Goal: Task Accomplishment & Management: Use online tool/utility

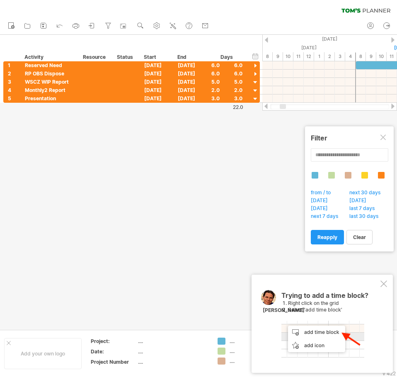
click at [385, 288] on div "Trying to add a time block? Right click on the grid Select 'add time block' [PE…" at bounding box center [322, 324] width 141 height 98
click at [384, 284] on div at bounding box center [383, 284] width 7 height 7
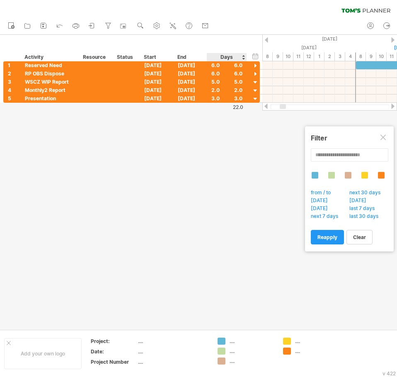
click at [241, 172] on div at bounding box center [198, 182] width 397 height 295
click at [285, 107] on div at bounding box center [286, 106] width 6 height 5
drag, startPoint x: 285, startPoint y: 107, endPoint x: 295, endPoint y: 106, distance: 10.0
click at [295, 106] on div at bounding box center [293, 106] width 6 height 5
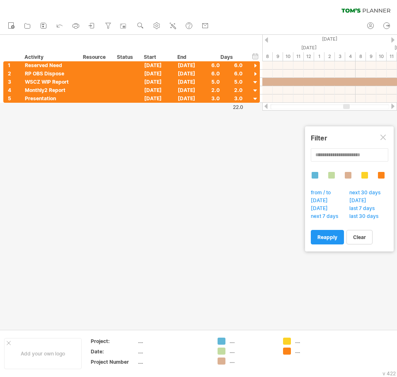
drag, startPoint x: 295, startPoint y: 106, endPoint x: 349, endPoint y: 106, distance: 53.9
click at [349, 106] on div at bounding box center [346, 106] width 7 height 5
click at [155, 27] on use at bounding box center [157, 26] width 8 height 8
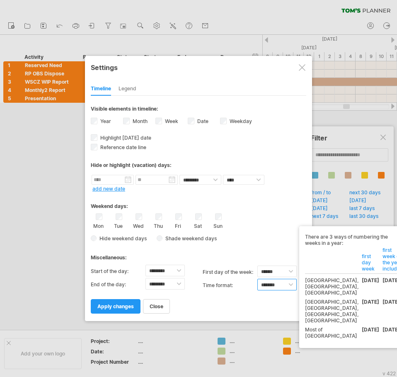
click at [285, 282] on select "******* *******" at bounding box center [276, 285] width 39 height 12
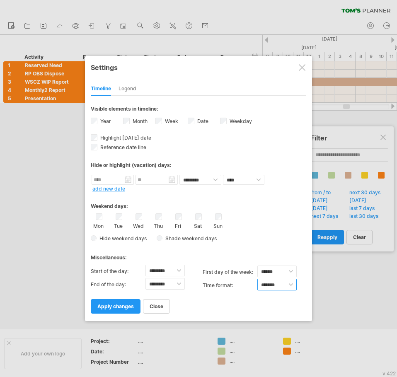
drag, startPoint x: 285, startPoint y: 283, endPoint x: 274, endPoint y: 286, distance: 11.9
click at [285, 283] on select "******* *******" at bounding box center [276, 285] width 39 height 12
click at [163, 308] on span "close" at bounding box center [157, 306] width 14 height 6
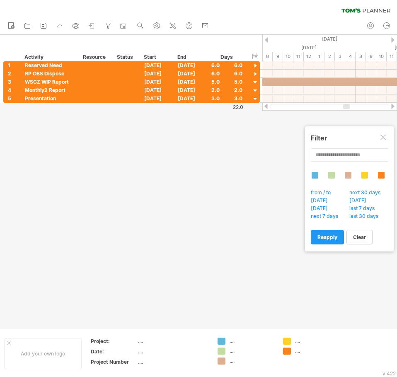
click at [332, 217] on span "next 7 days" at bounding box center [327, 217] width 34 height 8
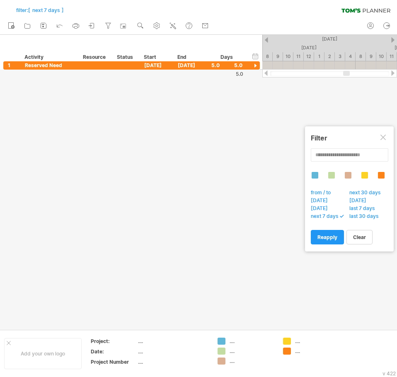
click at [352, 214] on span "last 30 days" at bounding box center [366, 217] width 36 height 8
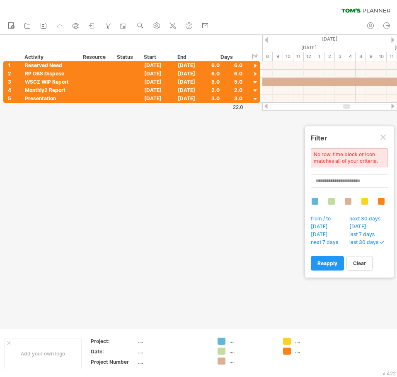
click at [382, 139] on div at bounding box center [383, 138] width 7 height 7
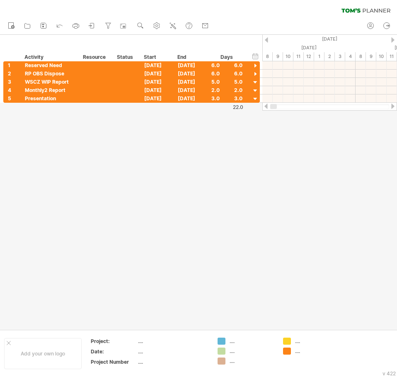
drag, startPoint x: 345, startPoint y: 105, endPoint x: 266, endPoint y: 112, distance: 79.0
click at [267, 112] on div "Trying to reach [DOMAIN_NAME] Connected again... 0% filter: [ next 7 days ] cle…" at bounding box center [198, 188] width 397 height 377
click at [111, 24] on icon at bounding box center [108, 25] width 5 height 5
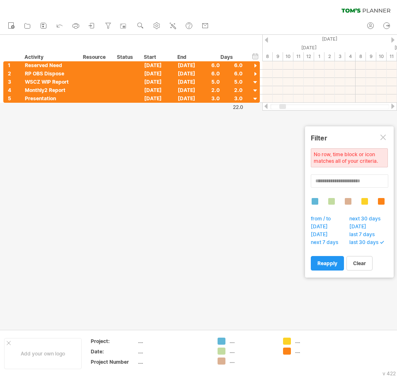
click at [385, 138] on div at bounding box center [383, 138] width 7 height 7
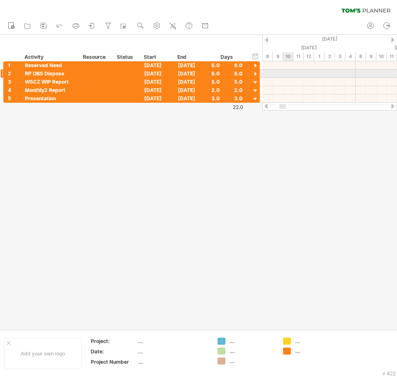
click at [285, 73] on div at bounding box center [329, 74] width 135 height 8
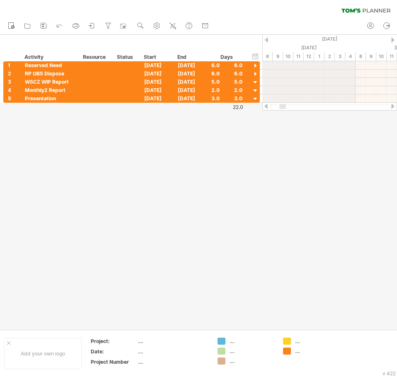
click at [276, 56] on div "9" at bounding box center [278, 56] width 10 height 9
click at [310, 57] on div "12" at bounding box center [309, 56] width 10 height 9
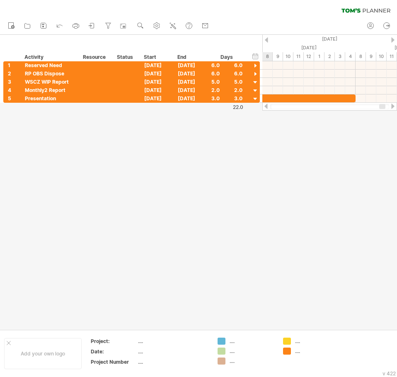
drag, startPoint x: 282, startPoint y: 106, endPoint x: 382, endPoint y: 105, distance: 99.9
click at [382, 105] on div at bounding box center [382, 106] width 6 height 5
click at [156, 26] on use at bounding box center [157, 26] width 8 height 8
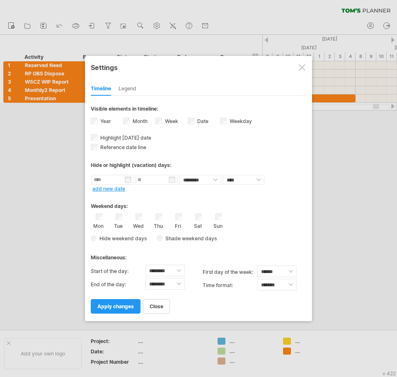
click at [133, 87] on div "Legend" at bounding box center [128, 88] width 18 height 13
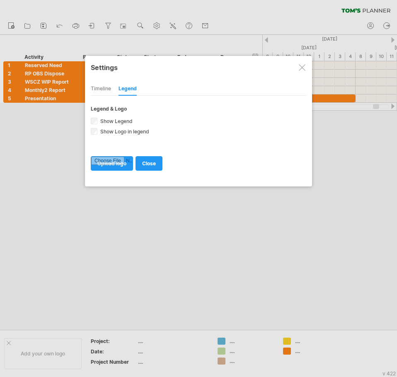
click at [109, 89] on div "Timeline" at bounding box center [101, 88] width 20 height 13
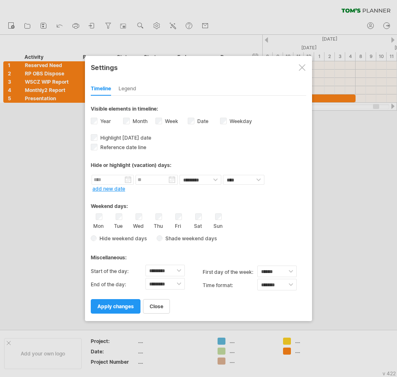
click at [129, 306] on span "apply changes" at bounding box center [115, 306] width 36 height 6
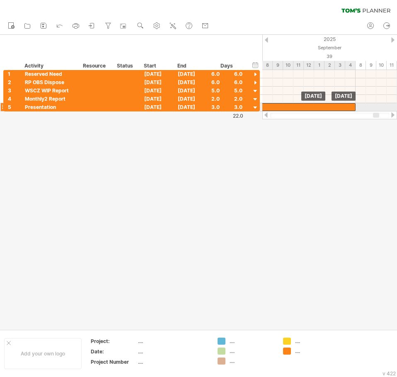
drag, startPoint x: 321, startPoint y: 107, endPoint x: 332, endPoint y: 105, distance: 11.3
click at [332, 105] on div at bounding box center [216, 107] width 280 height 8
drag, startPoint x: 323, startPoint y: 110, endPoint x: 351, endPoint y: 108, distance: 28.3
click at [351, 108] on div at bounding box center [262, 107] width 280 height 8
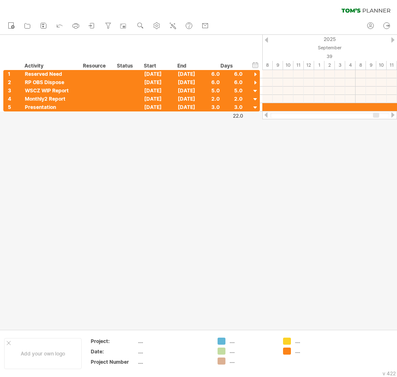
click at [268, 115] on div at bounding box center [266, 114] width 7 height 5
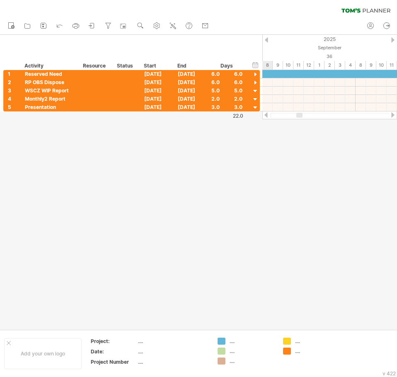
drag, startPoint x: 330, startPoint y: 117, endPoint x: 302, endPoint y: 116, distance: 28.6
click at [302, 116] on div at bounding box center [299, 115] width 6 height 5
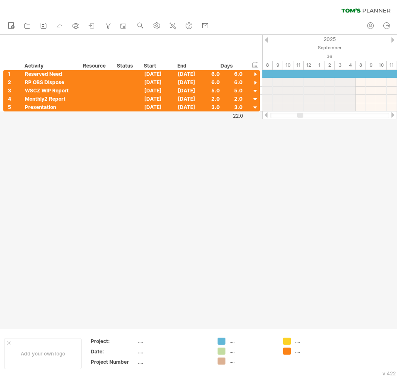
click at [332, 54] on div "36" at bounding box center [402, 56] width 466 height 9
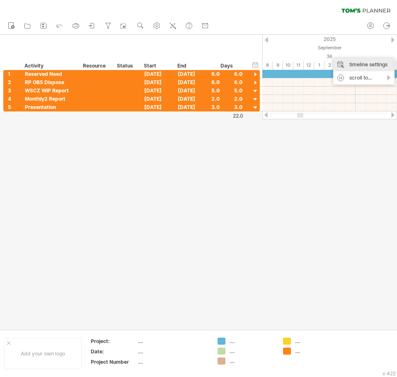
click at [364, 63] on div "timeline settings" at bounding box center [363, 64] width 61 height 13
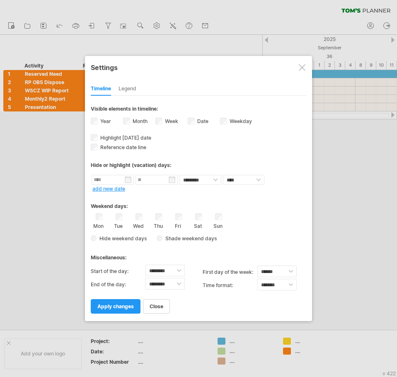
click at [165, 121] on label "Week visibility of weeknumbers Currently there is not enough space horizontally…" at bounding box center [170, 121] width 15 height 6
click at [122, 308] on span "apply changes" at bounding box center [115, 306] width 36 height 6
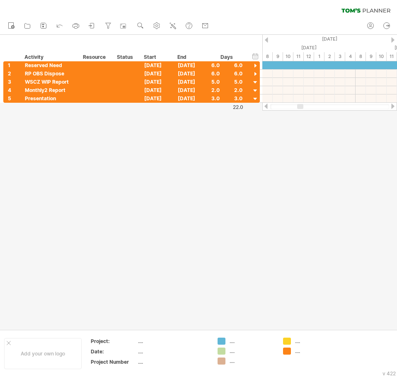
drag, startPoint x: 345, startPoint y: 107, endPoint x: 349, endPoint y: 107, distance: 4.2
click at [349, 107] on div at bounding box center [329, 106] width 119 height 5
click at [346, 107] on div at bounding box center [329, 106] width 119 height 5
click at [254, 58] on div "hide start/end/duration show start/end/duration" at bounding box center [256, 56] width 8 height 9
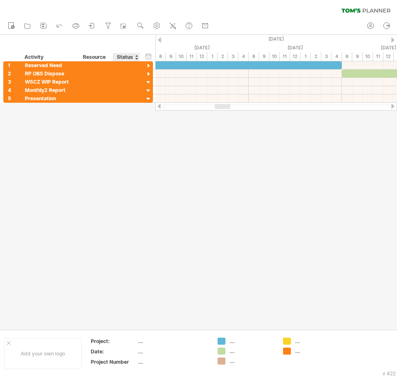
click at [128, 58] on div "Status" at bounding box center [126, 57] width 18 height 8
click at [136, 58] on div at bounding box center [136, 57] width 3 height 8
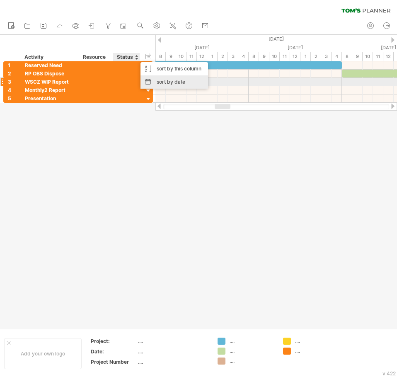
click at [176, 82] on div "sort by date" at bounding box center [175, 81] width 68 height 13
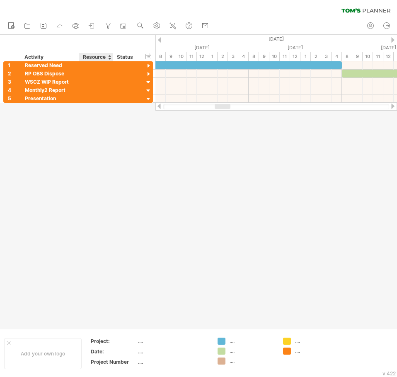
click at [90, 56] on div "Resource" at bounding box center [95, 57] width 25 height 8
click at [112, 58] on div "******** Resource" at bounding box center [96, 57] width 34 height 8
click at [111, 58] on div at bounding box center [112, 57] width 3 height 8
click at [106, 58] on div "Resource" at bounding box center [95, 57] width 25 height 8
click at [111, 58] on div at bounding box center [109, 57] width 3 height 8
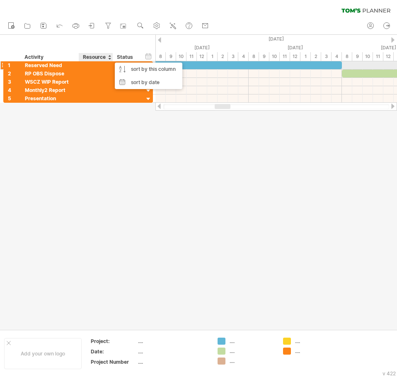
click at [98, 66] on div at bounding box center [95, 65] width 25 height 8
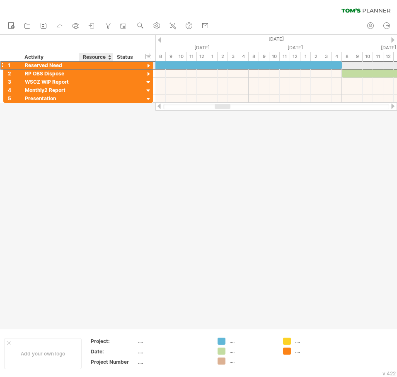
click at [91, 67] on input "text" at bounding box center [95, 65] width 25 height 8
click at [108, 59] on div at bounding box center [109, 57] width 3 height 8
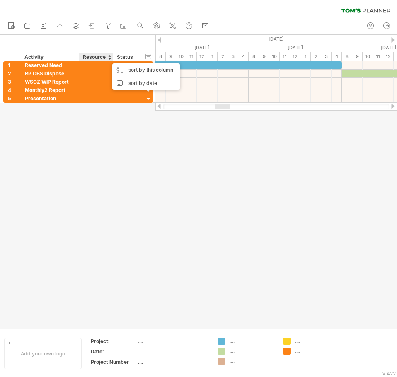
click at [132, 59] on div "Status" at bounding box center [126, 57] width 18 height 8
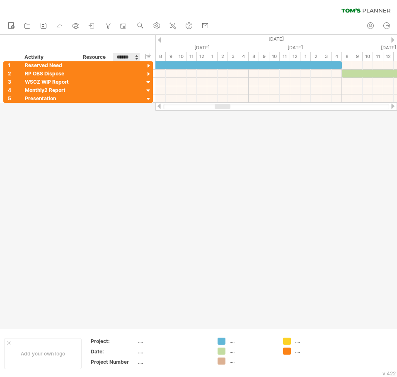
click at [130, 59] on input "******" at bounding box center [126, 57] width 18 height 8
click at [149, 58] on div "hide start/end/duration show start/end/duration" at bounding box center [149, 56] width 8 height 9
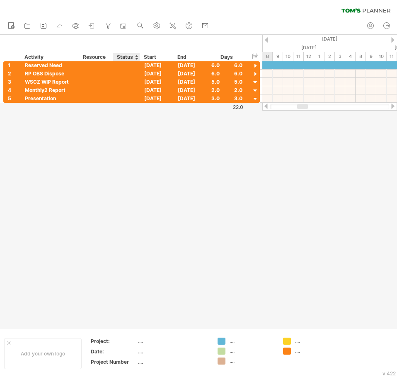
click at [125, 58] on div "Status" at bounding box center [126, 57] width 18 height 8
click at [137, 58] on div at bounding box center [136, 57] width 3 height 8
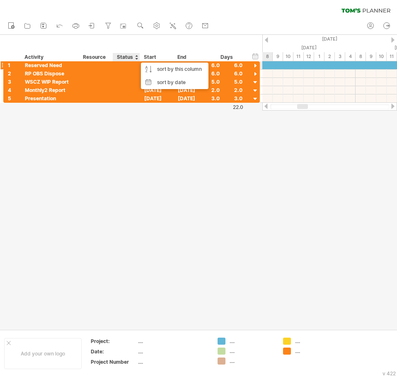
click at [117, 66] on div at bounding box center [126, 65] width 27 height 8
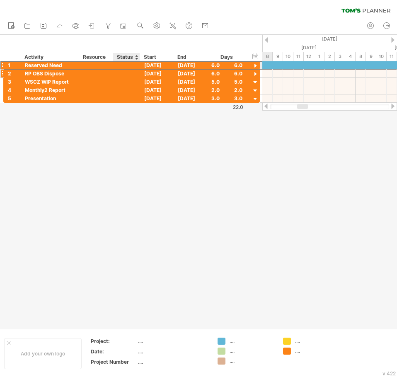
click at [126, 72] on div at bounding box center [126, 74] width 18 height 8
click at [129, 66] on div at bounding box center [126, 65] width 18 height 8
click at [0, 0] on input "text" at bounding box center [0, 0] width 0 height 0
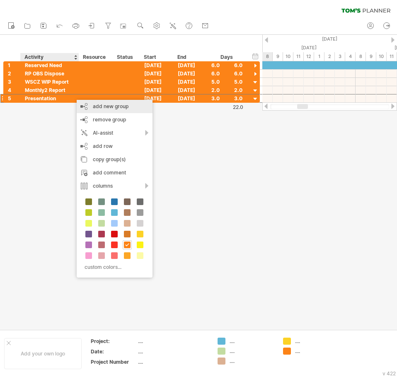
click at [131, 109] on div "add new group" at bounding box center [115, 106] width 76 height 13
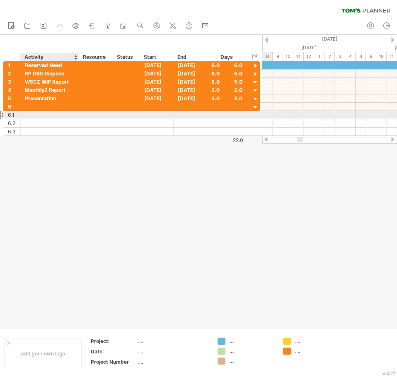
click at [40, 117] on div at bounding box center [50, 115] width 50 height 8
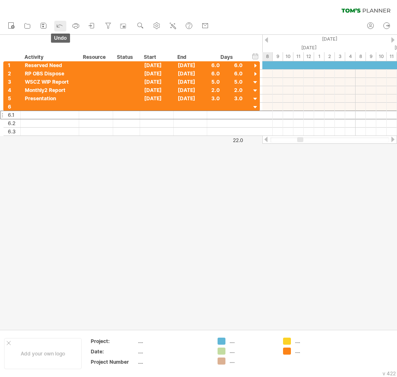
click at [62, 27] on icon at bounding box center [60, 25] width 8 height 8
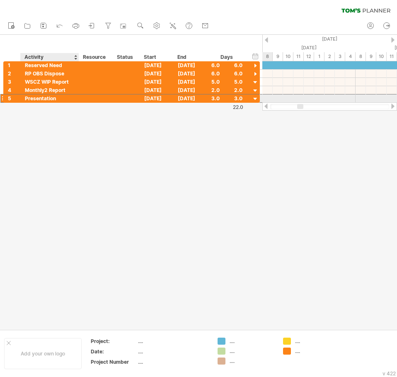
click at [46, 98] on div "Presentation" at bounding box center [50, 98] width 50 height 8
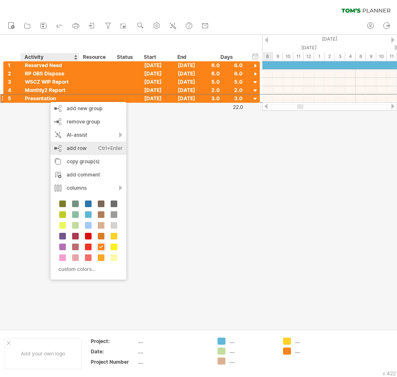
click at [105, 152] on div "Ctrl+Enter" at bounding box center [110, 148] width 24 height 13
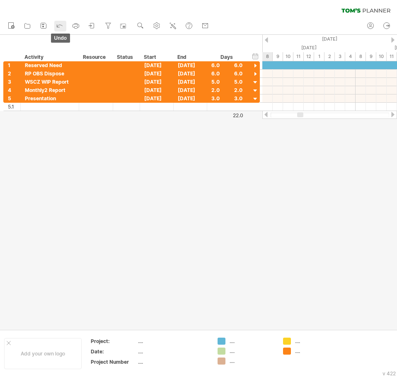
click at [55, 23] on link "undo" at bounding box center [60, 26] width 12 height 11
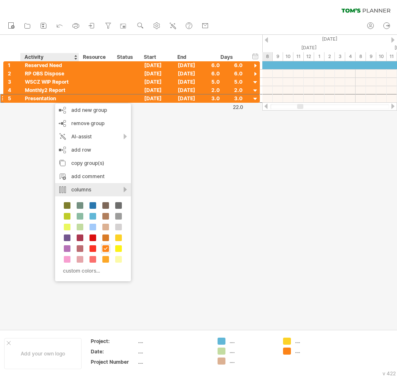
click at [105, 187] on div "columns" at bounding box center [93, 189] width 76 height 13
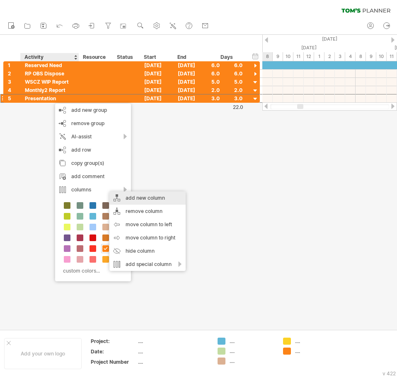
click at [153, 198] on div "add new column" at bounding box center [147, 197] width 76 height 13
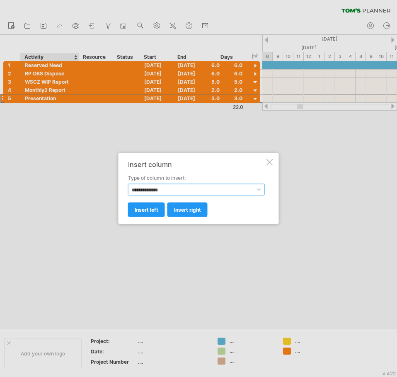
click at [182, 190] on select "**********" at bounding box center [196, 190] width 137 height 12
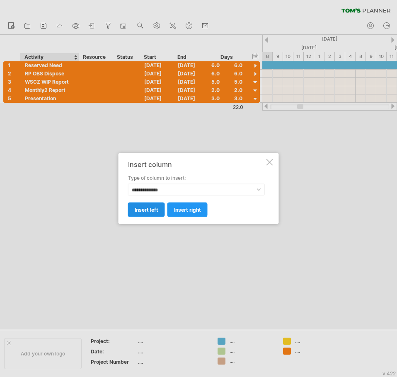
click at [145, 209] on span "insert left" at bounding box center [147, 210] width 24 height 6
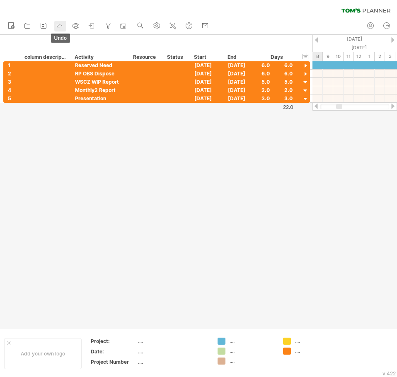
click at [58, 29] on icon at bounding box center [60, 25] width 8 height 8
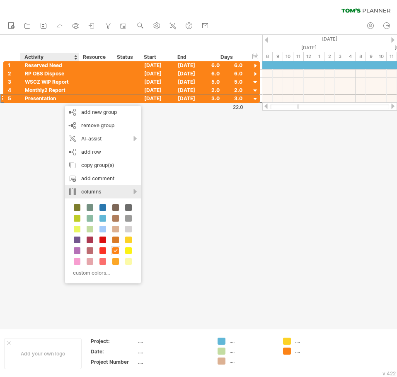
click at [127, 191] on div "columns" at bounding box center [103, 191] width 76 height 13
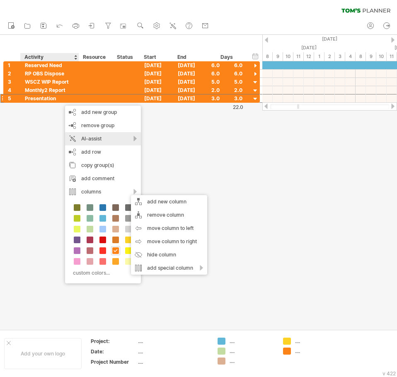
click at [117, 140] on div "AI-assist" at bounding box center [103, 138] width 76 height 13
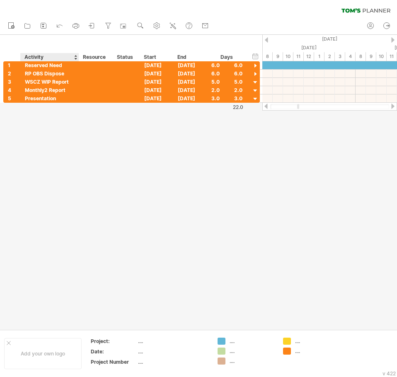
click at [267, 189] on div at bounding box center [198, 182] width 397 height 295
click at [392, 108] on div at bounding box center [393, 106] width 7 height 5
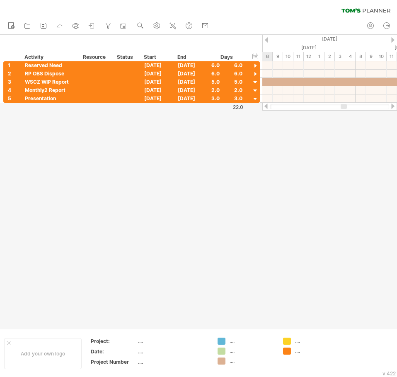
click at [392, 108] on div at bounding box center [393, 106] width 7 height 5
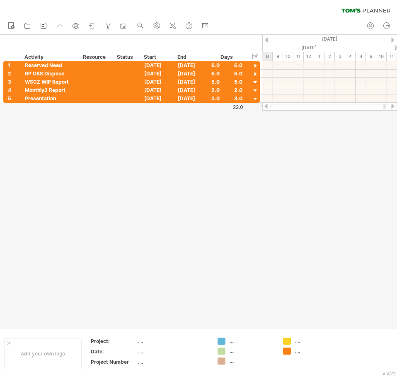
click at [391, 108] on div at bounding box center [393, 106] width 7 height 5
click at [264, 107] on div at bounding box center [266, 106] width 7 height 5
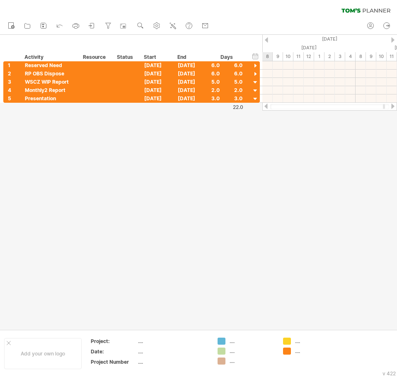
click at [264, 107] on div at bounding box center [266, 106] width 7 height 5
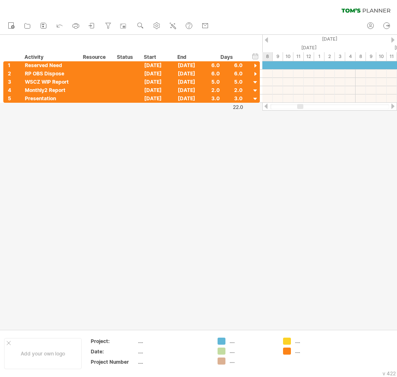
click at [264, 107] on div at bounding box center [266, 106] width 7 height 5
click at [264, 106] on div at bounding box center [266, 106] width 7 height 5
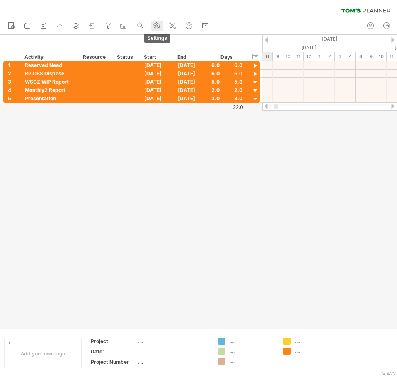
click at [156, 28] on use at bounding box center [157, 26] width 8 height 8
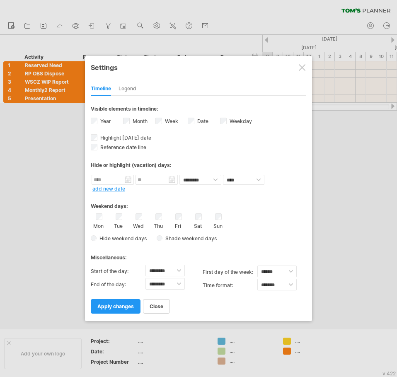
click at [304, 68] on div at bounding box center [302, 67] width 7 height 7
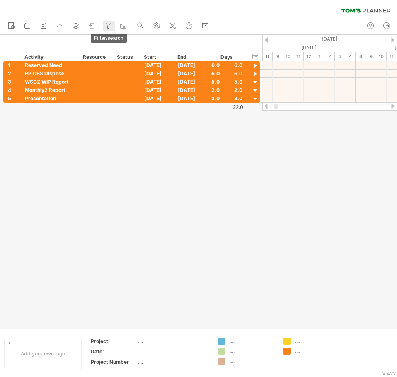
click at [108, 27] on icon at bounding box center [108, 26] width 8 height 8
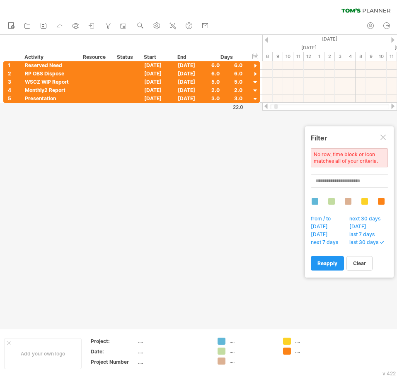
click at [373, 240] on span "last 30 days" at bounding box center [366, 243] width 36 height 8
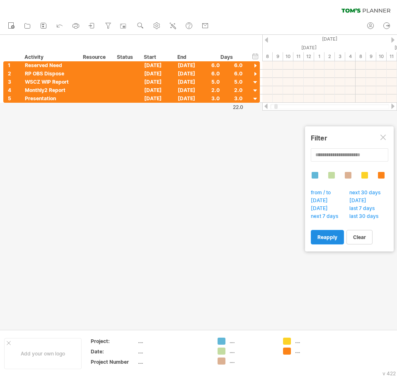
click at [340, 234] on link "reapply" at bounding box center [327, 237] width 33 height 15
click at [327, 217] on span "next 7 days" at bounding box center [327, 217] width 34 height 8
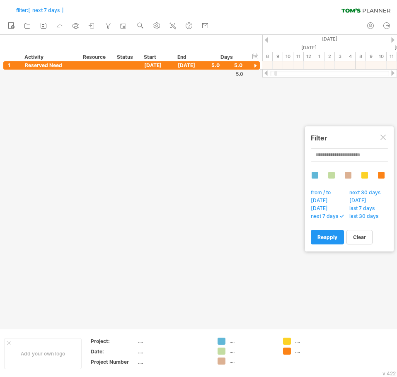
click at [362, 218] on span "last 30 days" at bounding box center [366, 217] width 36 height 8
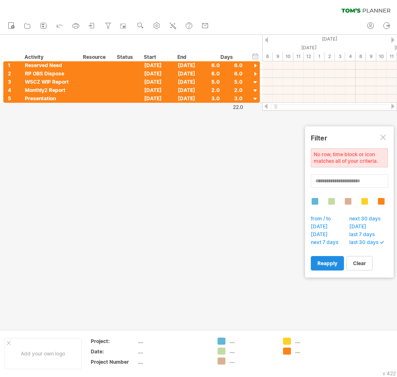
click at [327, 263] on span "reapply" at bounding box center [327, 263] width 20 height 6
click at [324, 261] on span "reapply" at bounding box center [327, 263] width 20 height 6
click at [245, 153] on div at bounding box center [198, 182] width 397 height 295
